Goal: Task Accomplishment & Management: Manage account settings

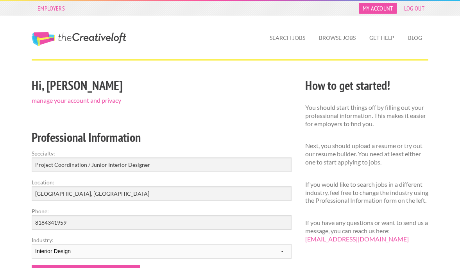
click at [374, 8] on link "My Account" at bounding box center [378, 8] width 38 height 11
click at [111, 100] on link "manage your account and privacy" at bounding box center [76, 99] width 89 height 7
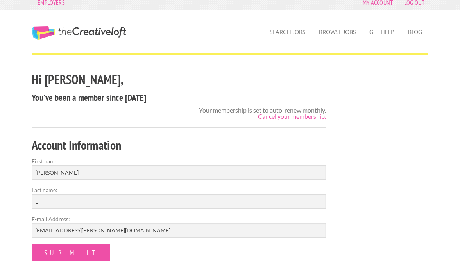
scroll to position [7, 0]
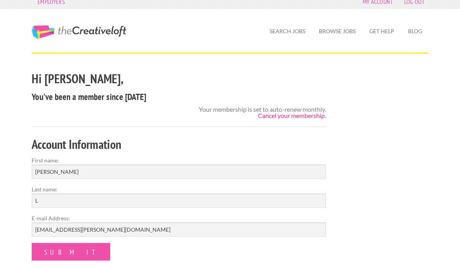
click at [286, 111] on div "Your membership is set to auto-renew monthly. Cancel your membership." at bounding box center [262, 112] width 127 height 12
click at [289, 114] on link "Cancel your membership." at bounding box center [292, 115] width 68 height 7
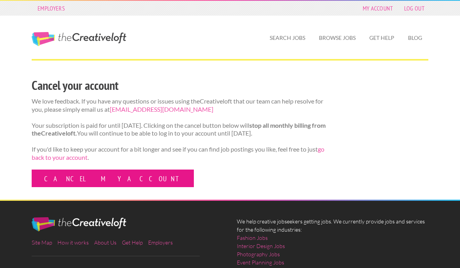
click at [84, 182] on link "Cancel my account" at bounding box center [113, 178] width 162 height 18
